Goal: Task Accomplishment & Management: Manage account settings

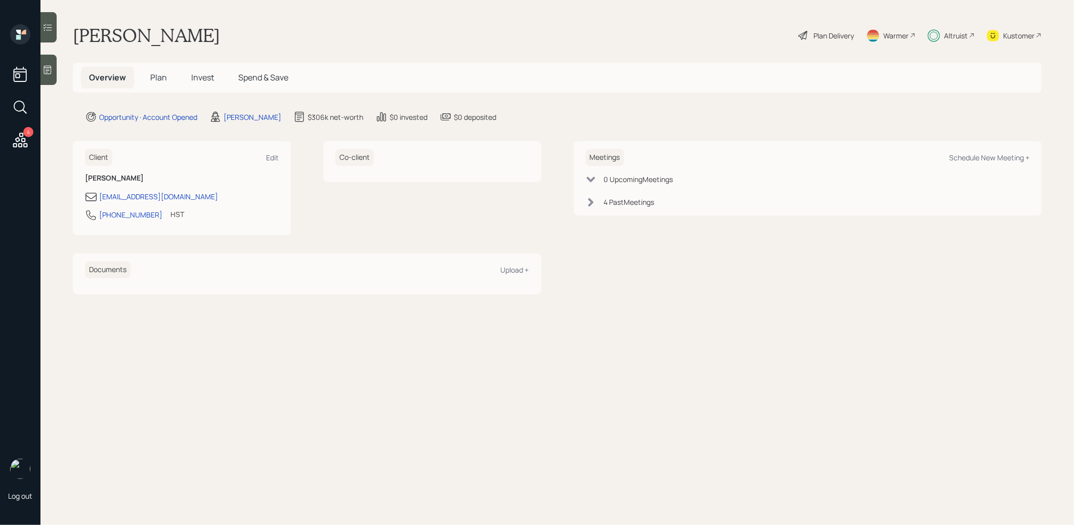
click at [203, 76] on span "Invest" at bounding box center [202, 77] width 23 height 11
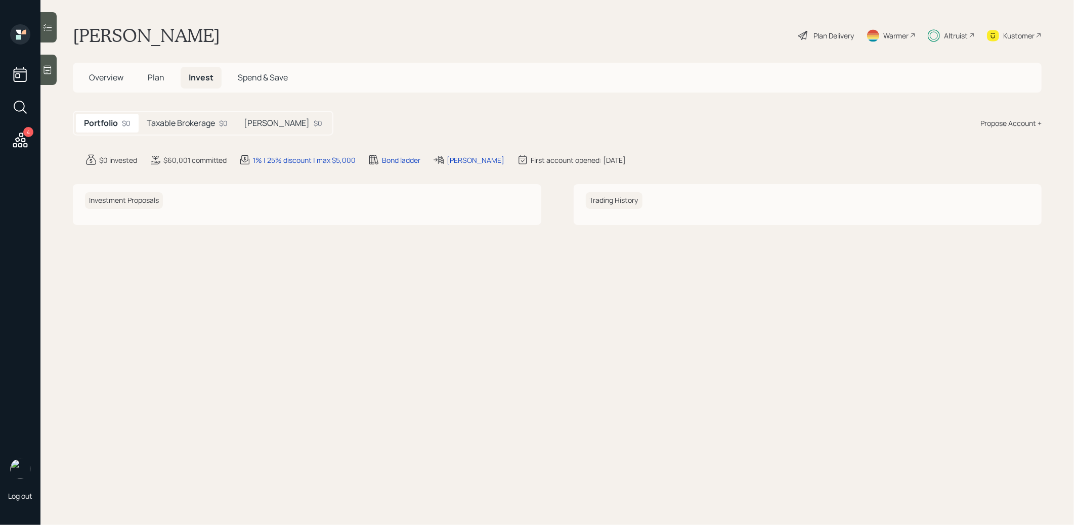
click at [189, 121] on h5 "Taxable Brokerage" at bounding box center [181, 123] width 68 height 10
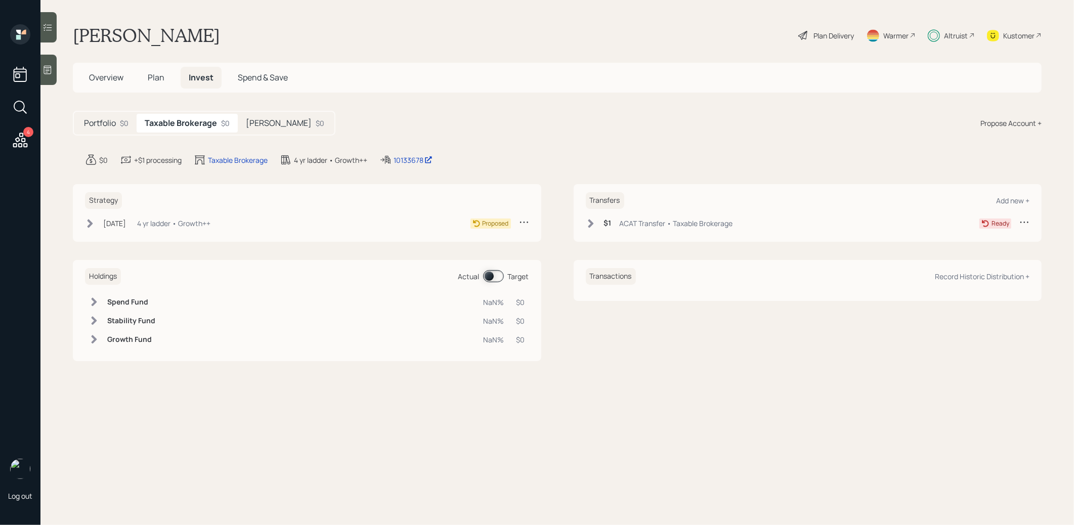
click at [273, 122] on h5 "[PERSON_NAME]" at bounding box center [279, 123] width 66 height 10
click at [90, 223] on icon at bounding box center [91, 223] width 6 height 9
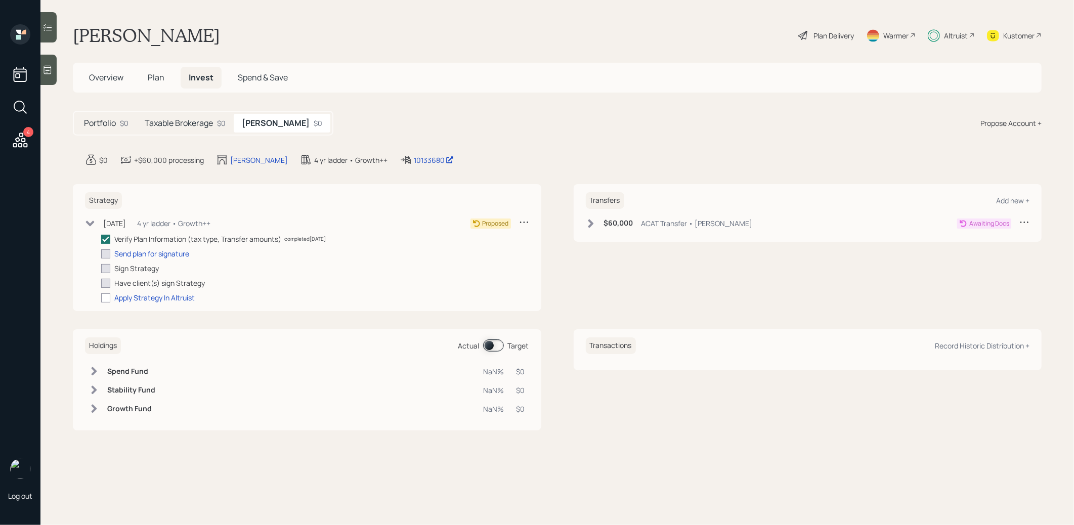
click at [591, 224] on icon at bounding box center [591, 223] width 6 height 9
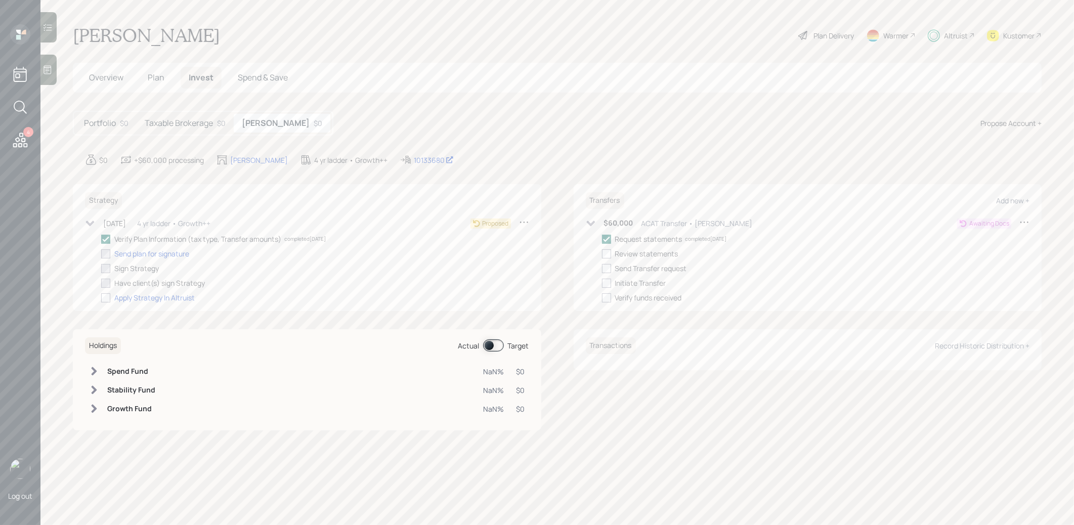
click at [158, 76] on span "Plan" at bounding box center [156, 77] width 17 height 11
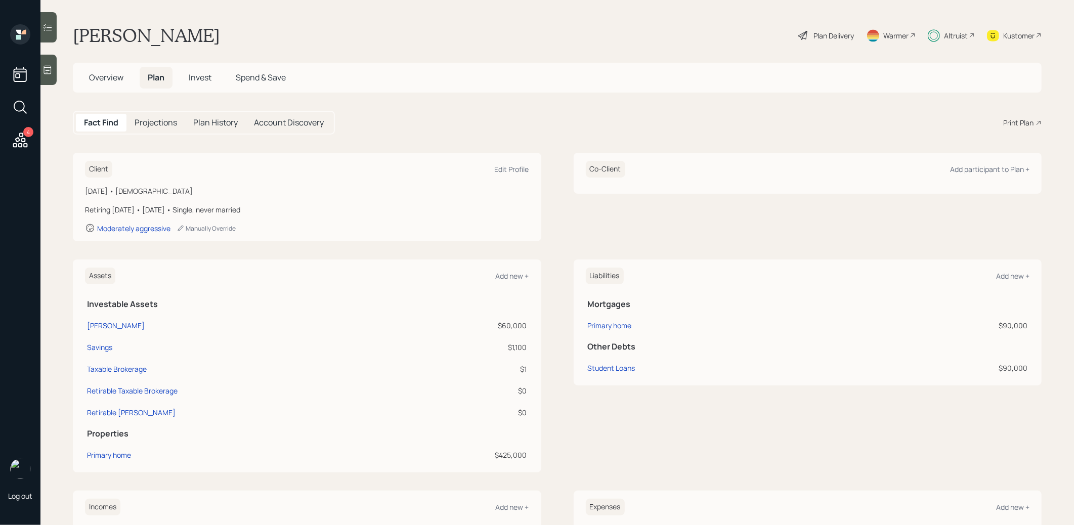
click at [204, 78] on span "Invest" at bounding box center [200, 77] width 23 height 11
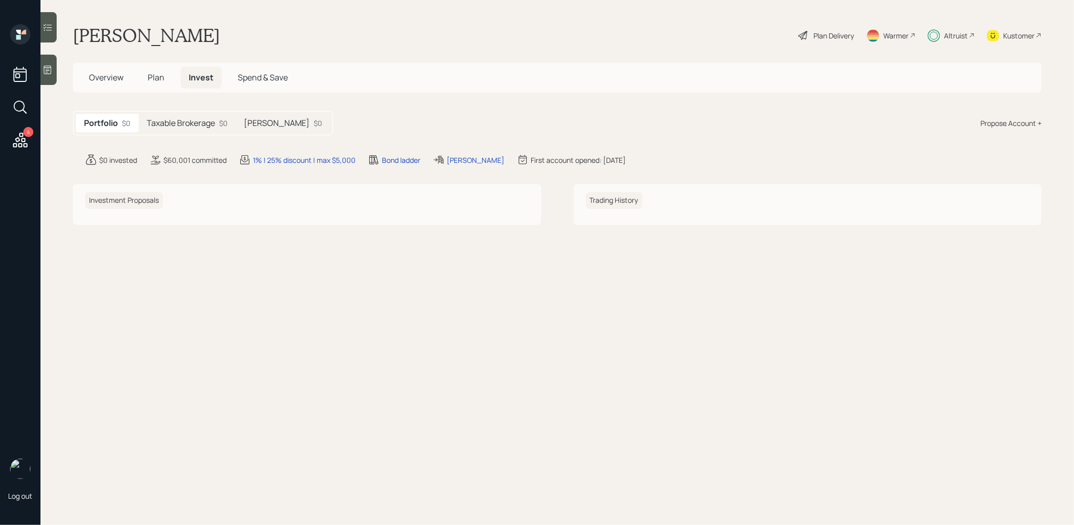
click at [277, 118] on div "[PERSON_NAME] $0" at bounding box center [283, 123] width 95 height 19
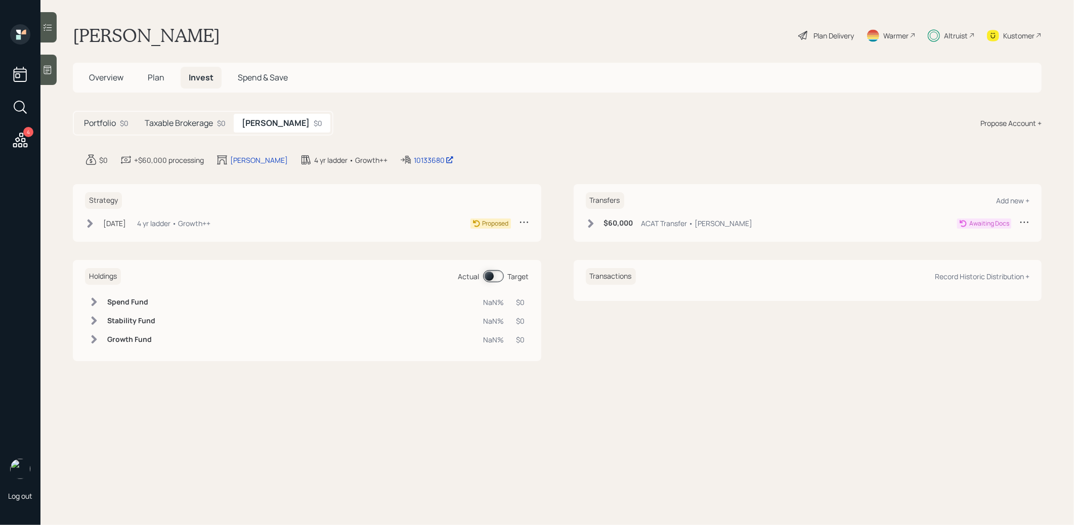
click at [89, 224] on icon at bounding box center [91, 223] width 6 height 9
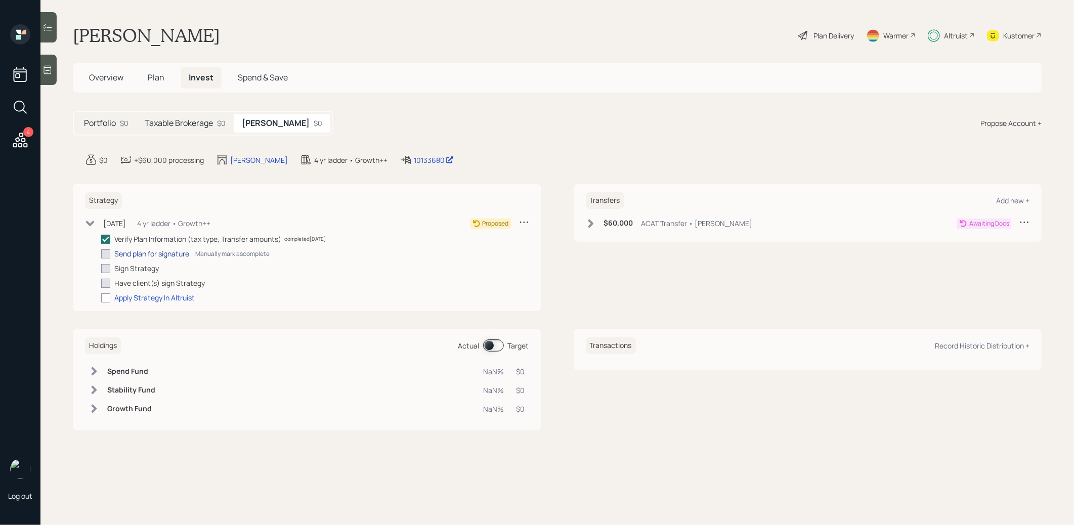
click at [147, 253] on div "Send plan for signature" at bounding box center [151, 253] width 75 height 11
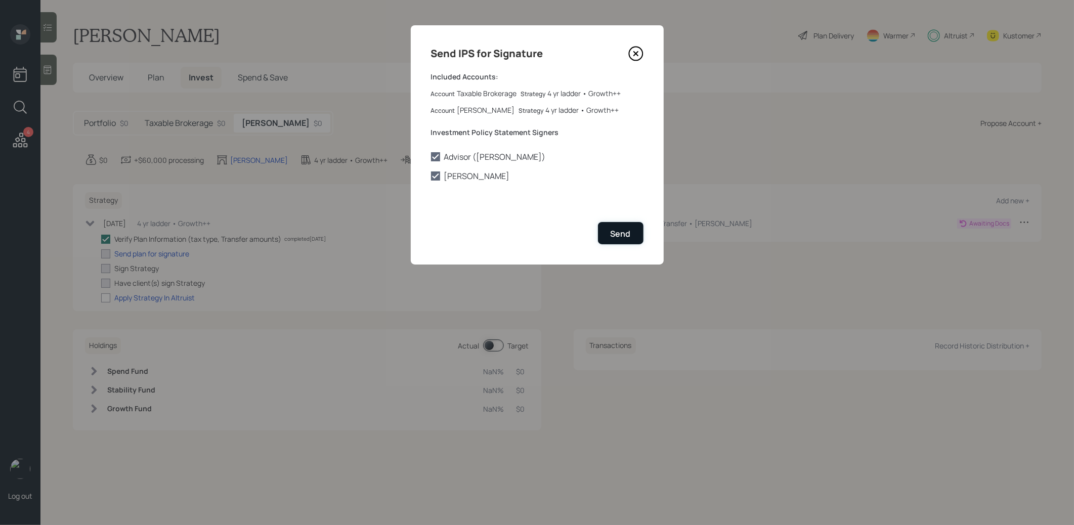
click at [627, 233] on div "Send" at bounding box center [621, 233] width 20 height 11
checkbox input "true"
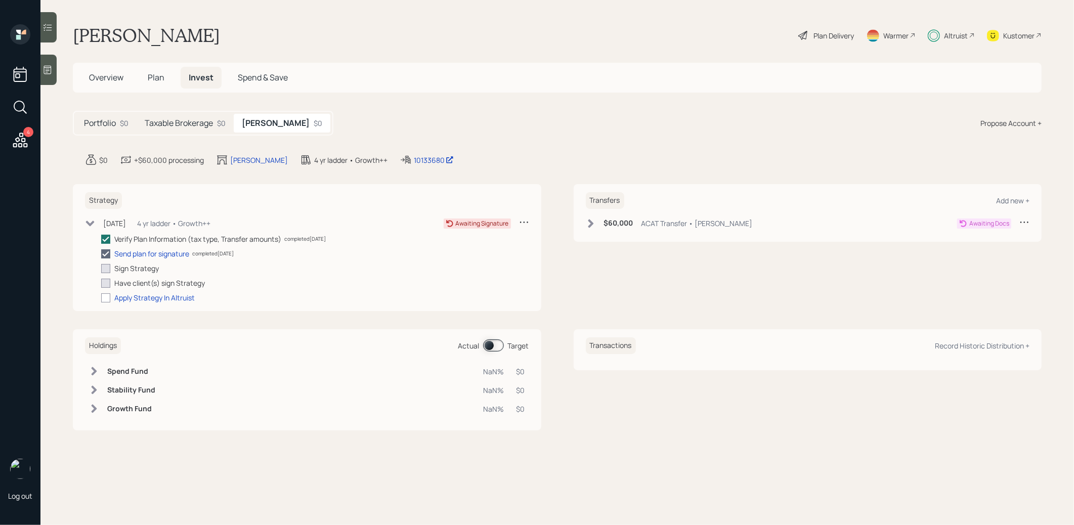
click at [110, 78] on span "Overview" at bounding box center [106, 77] width 34 height 11
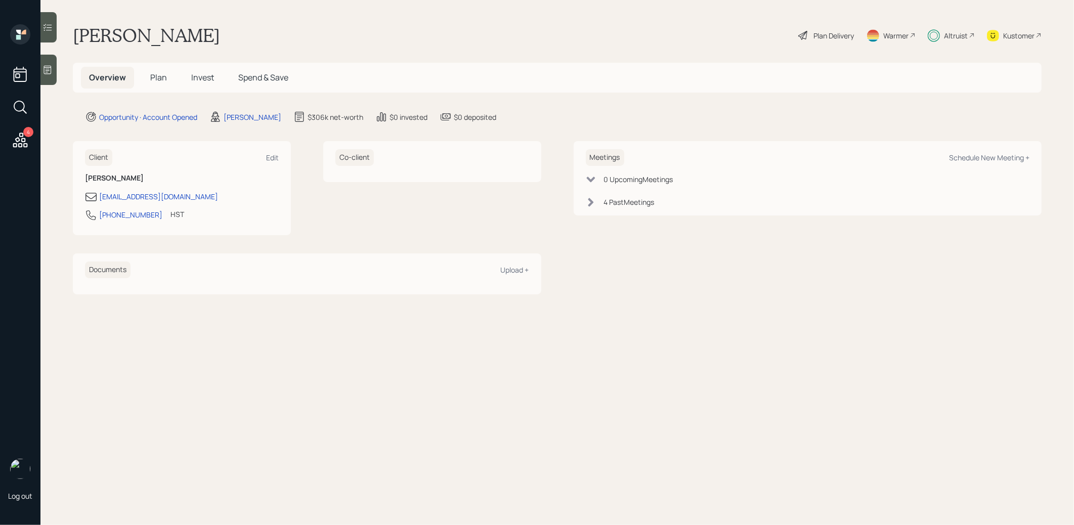
click at [155, 74] on span "Plan" at bounding box center [158, 77] width 17 height 11
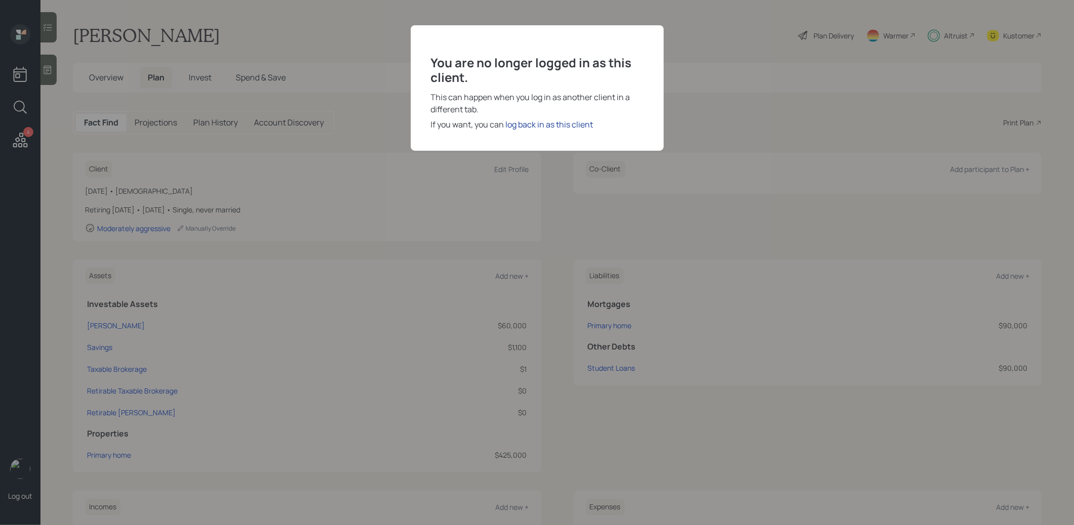
click at [538, 126] on div "log back in as this client" at bounding box center [550, 124] width 88 height 12
